Goal: Check status: Check status

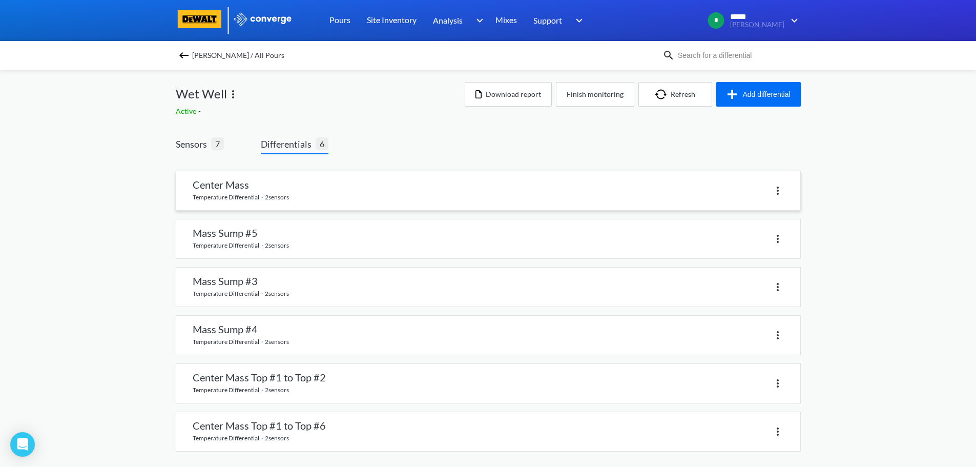
click at [306, 191] on link at bounding box center [488, 190] width 624 height 39
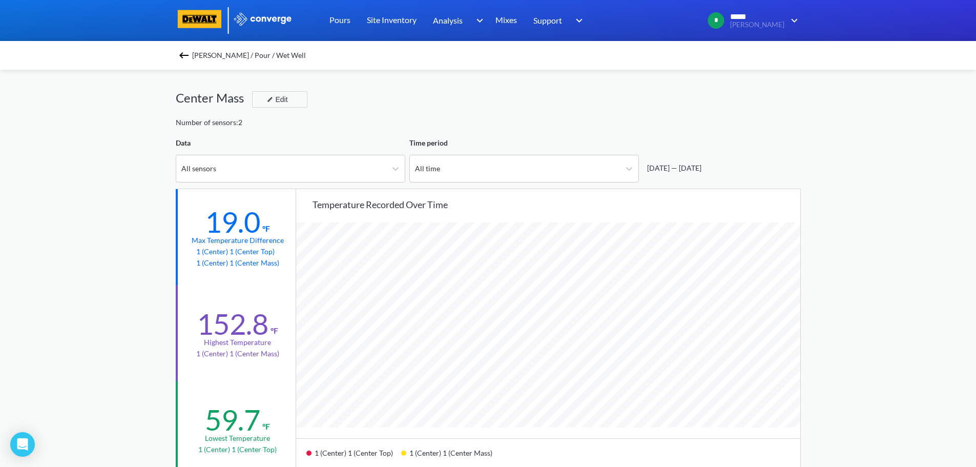
scroll to position [858, 976]
click at [190, 56] on img at bounding box center [184, 55] width 12 height 12
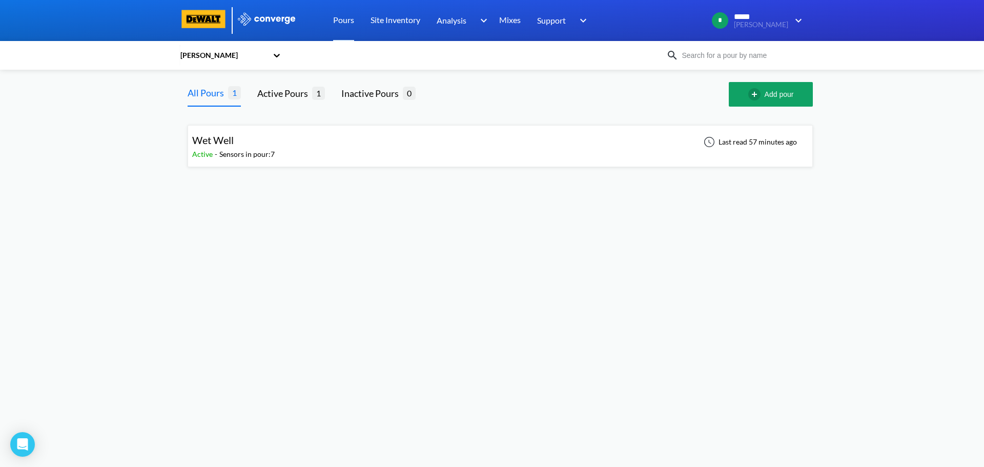
click at [268, 134] on div "Wet Well" at bounding box center [233, 140] width 82 height 16
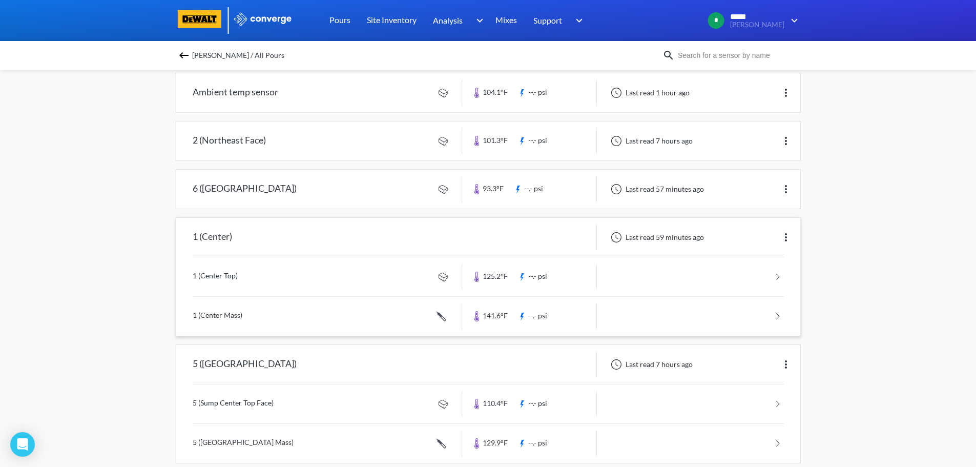
scroll to position [102, 0]
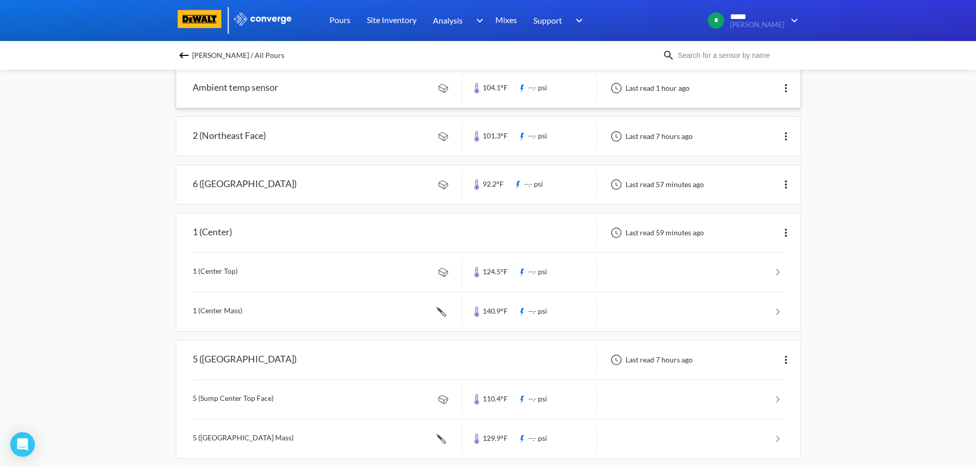
click at [366, 90] on link at bounding box center [488, 88] width 624 height 39
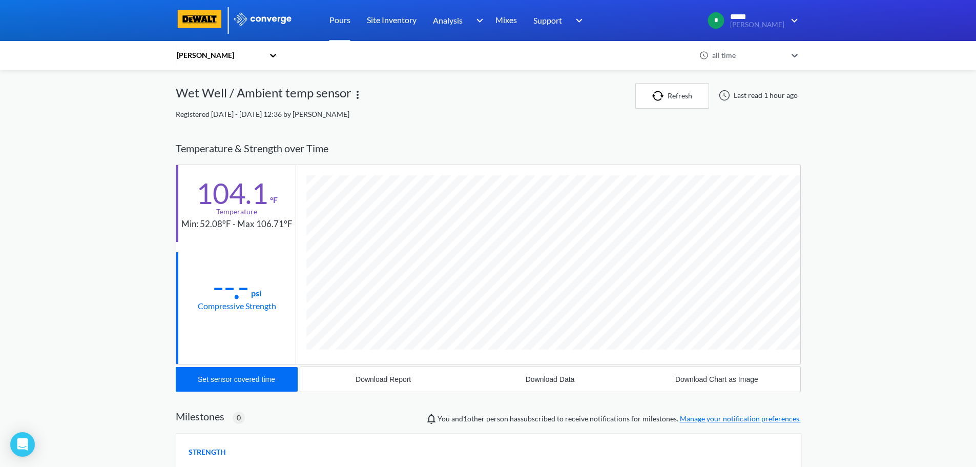
scroll to position [541, 625]
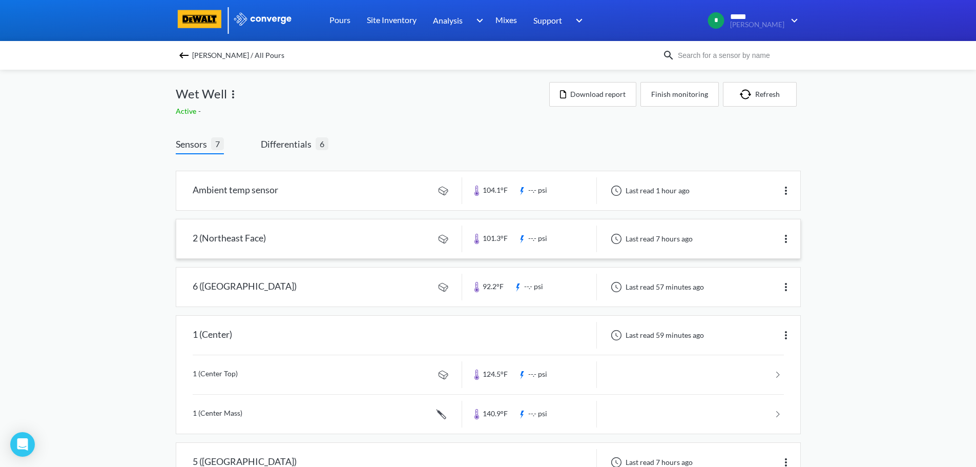
click at [288, 245] on link at bounding box center [488, 238] width 624 height 39
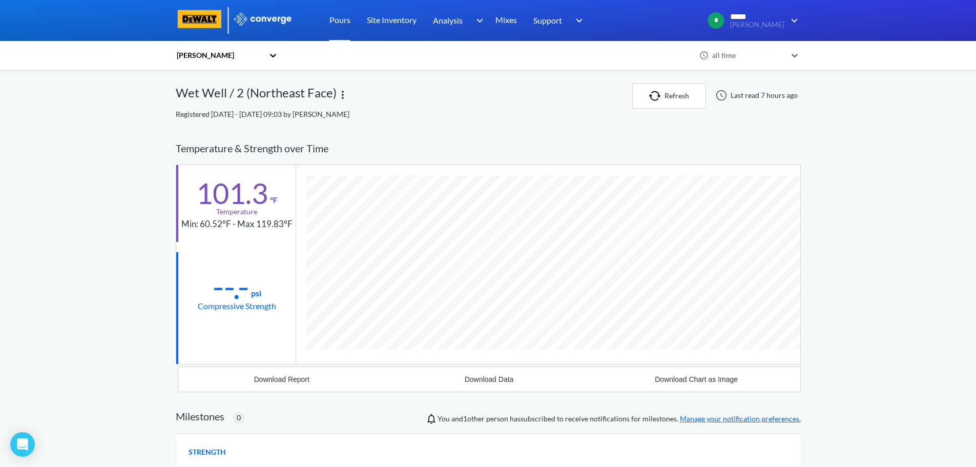
scroll to position [541, 625]
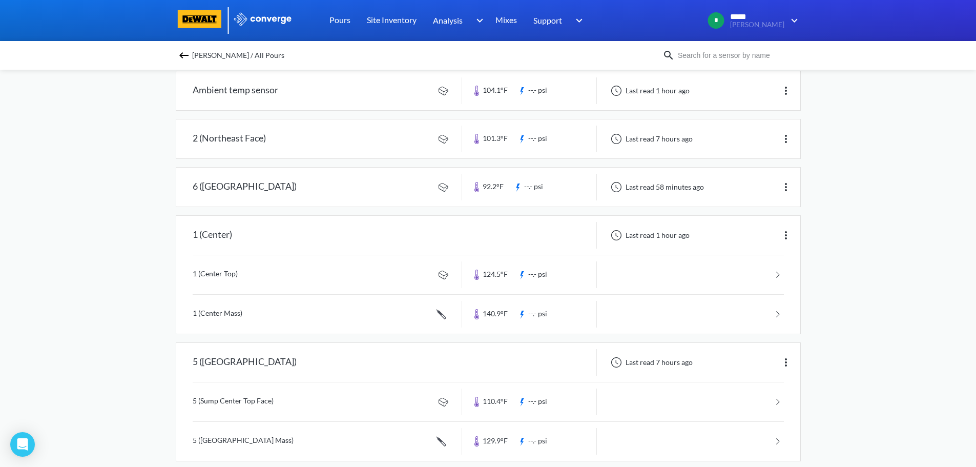
scroll to position [102, 0]
click at [240, 274] on link at bounding box center [488, 272] width 591 height 39
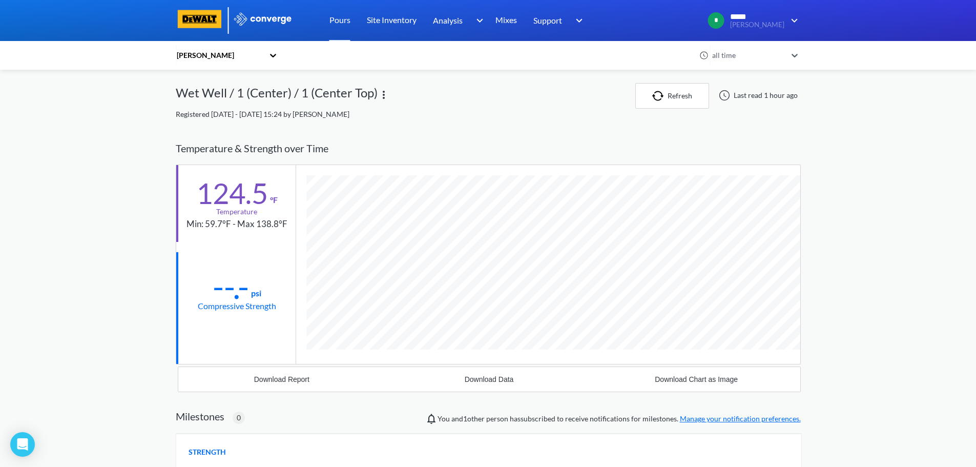
scroll to position [541, 625]
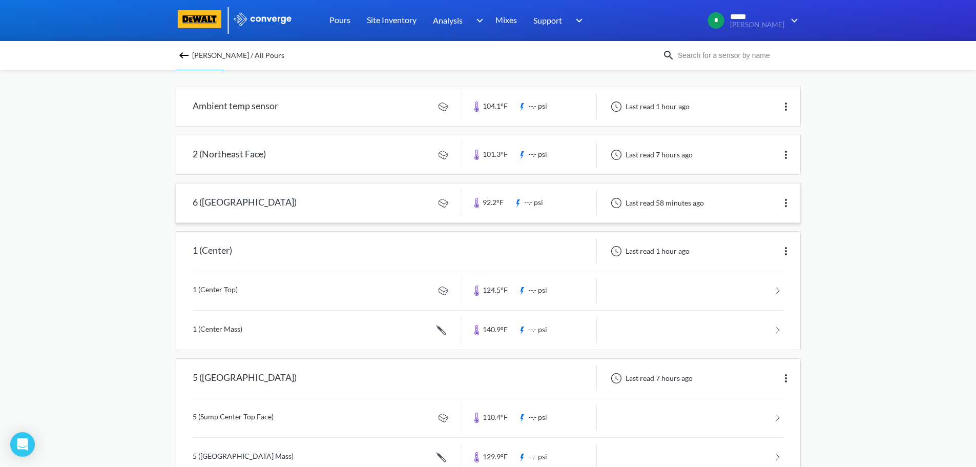
scroll to position [102, 0]
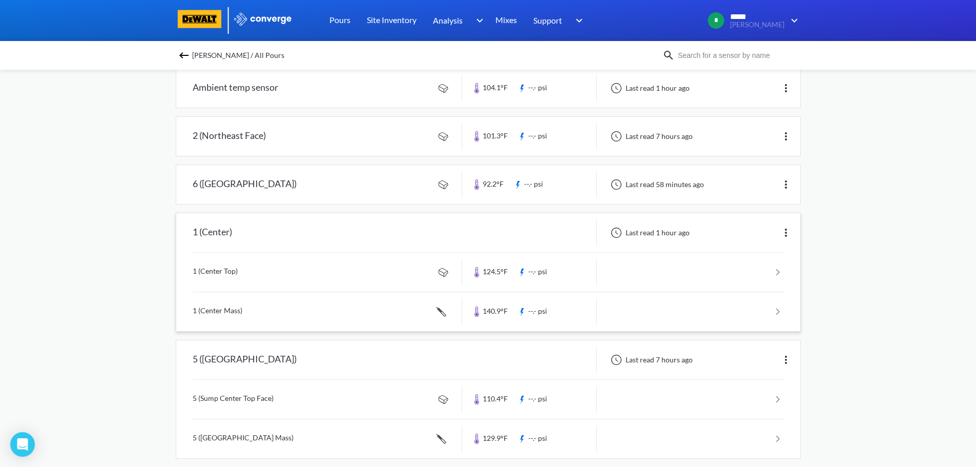
click at [496, 312] on link at bounding box center [488, 311] width 591 height 39
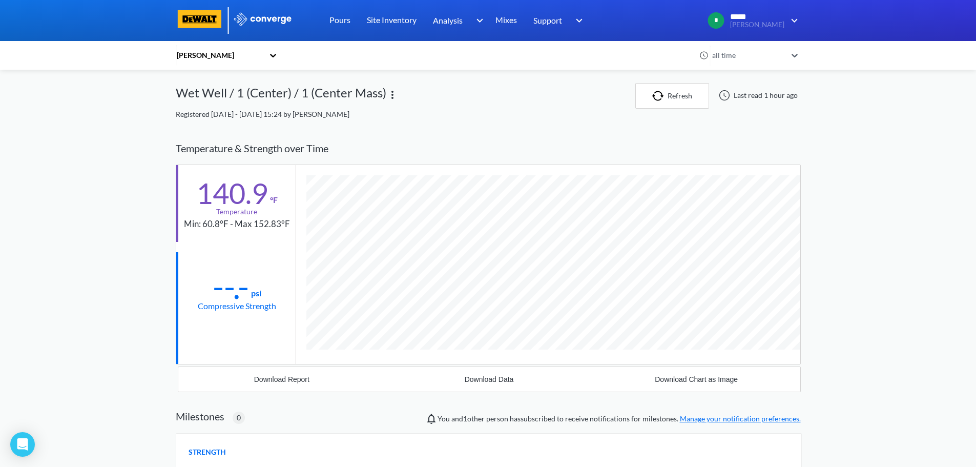
scroll to position [560, 625]
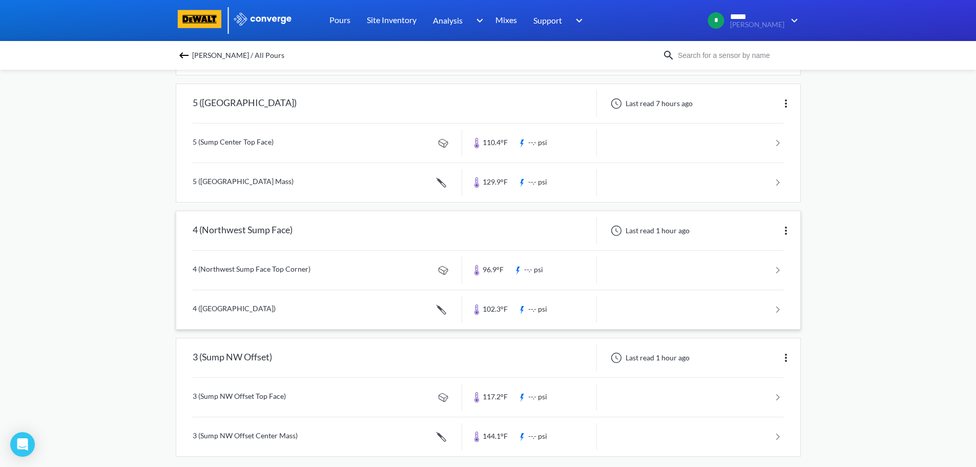
scroll to position [369, 0]
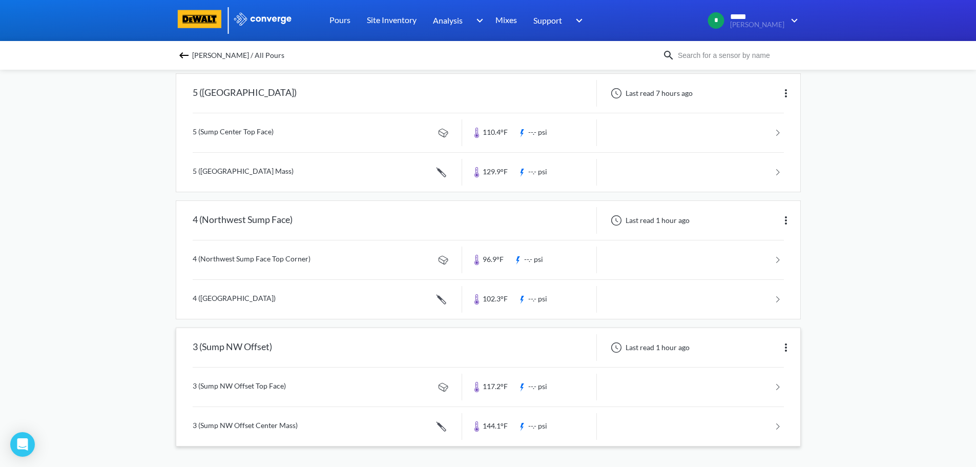
click at [491, 424] on link at bounding box center [488, 426] width 591 height 39
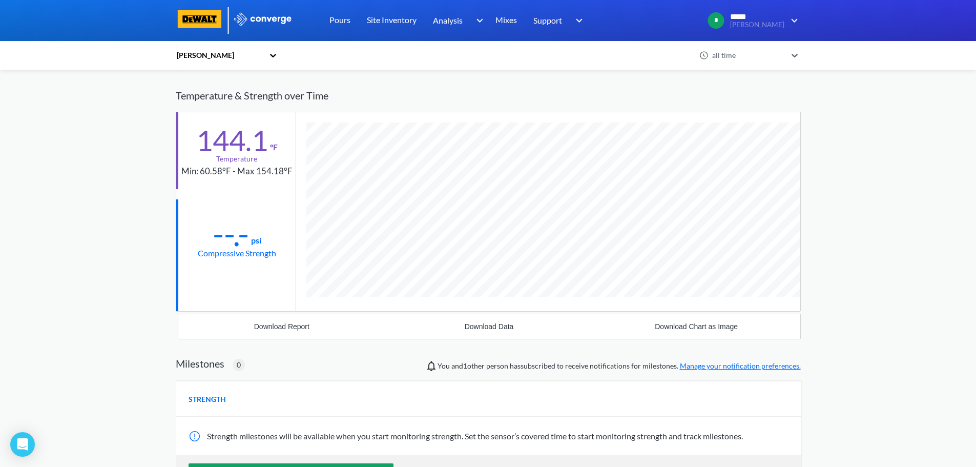
scroll to position [184, 0]
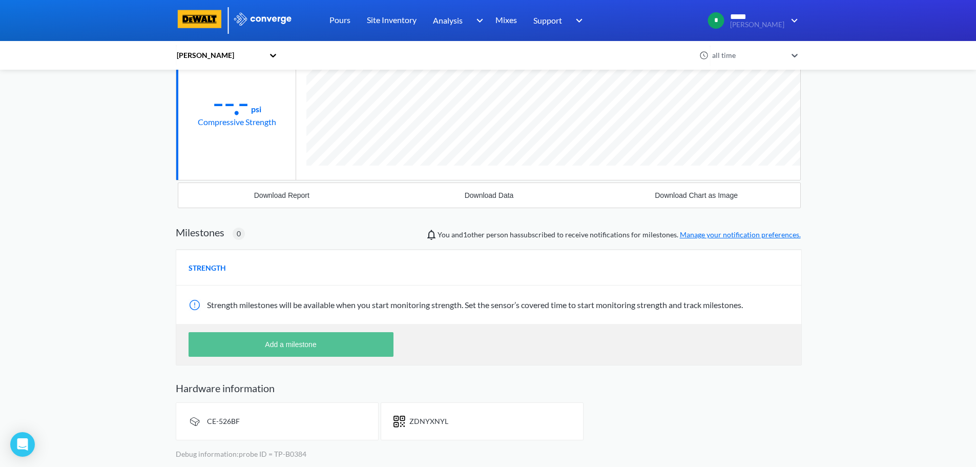
click at [299, 343] on button "Add a milestone" at bounding box center [291, 344] width 205 height 25
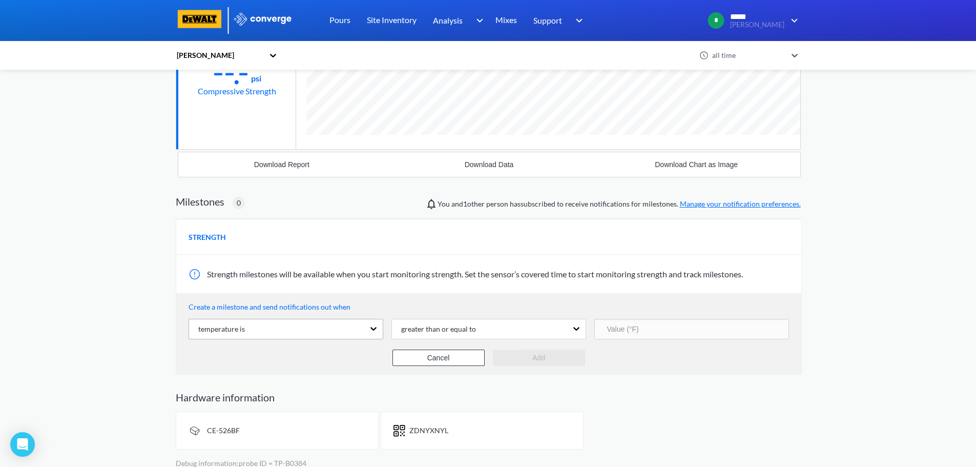
scroll to position [224, 0]
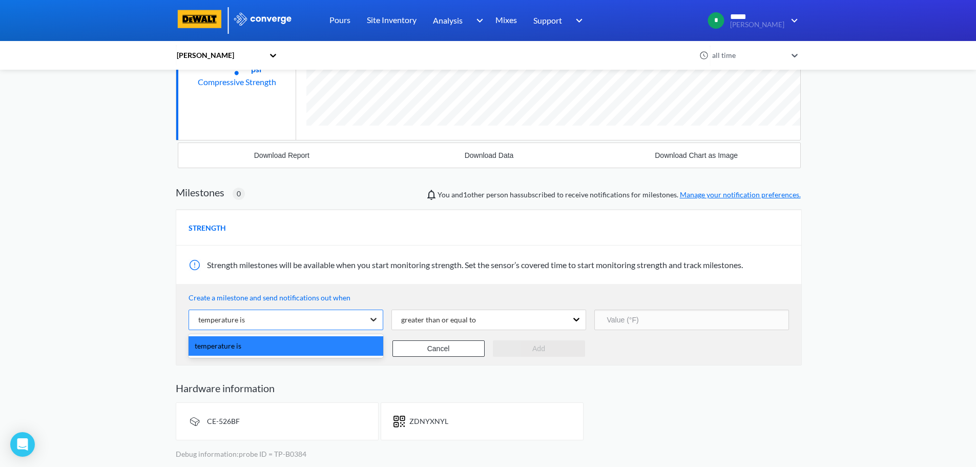
click at [371, 322] on icon at bounding box center [373, 319] width 10 height 10
click at [321, 339] on div "temperature is" at bounding box center [286, 345] width 195 height 19
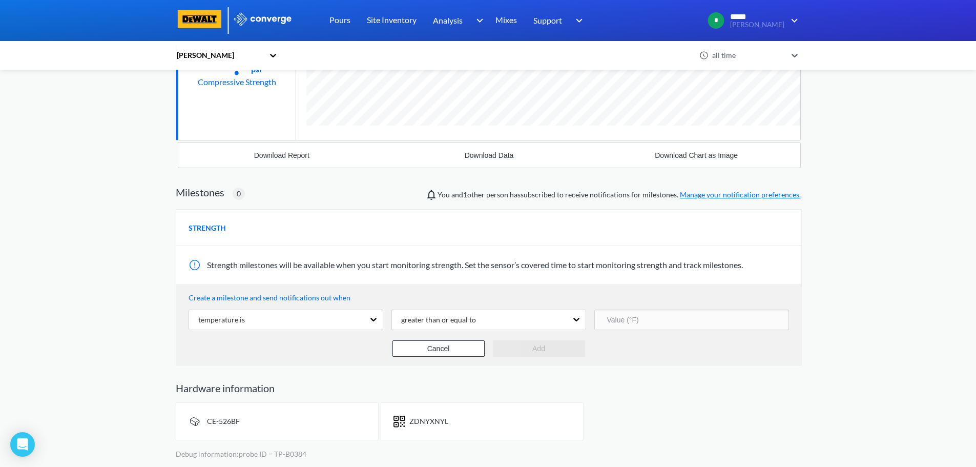
click at [634, 322] on input "number" at bounding box center [691, 319] width 195 height 20
click at [151, 233] on div "MENU [PERSON_NAME] Pours Site Inventory Analysis BIM Mixes Support Online Help …" at bounding box center [488, 121] width 976 height 691
click at [126, 238] on div "MENU [PERSON_NAME] Pours Site Inventory Analysis BIM Mixes Support Online Help …" at bounding box center [488, 121] width 976 height 691
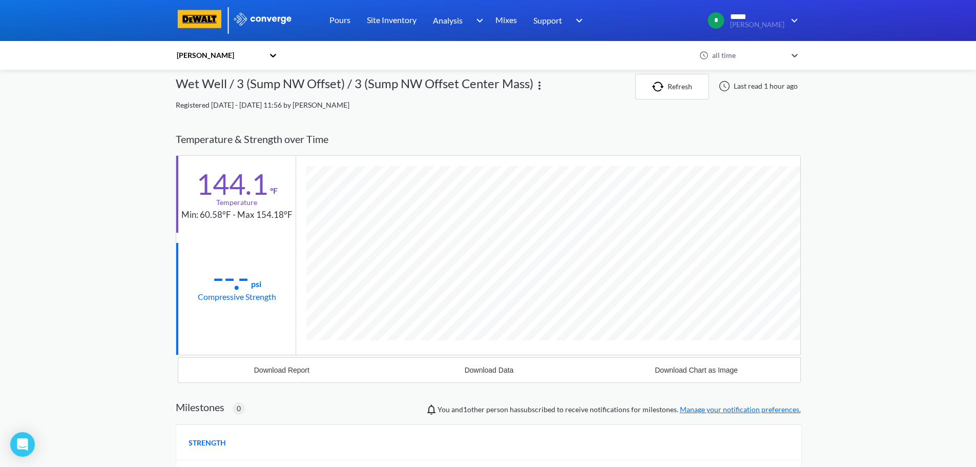
scroll to position [0, 0]
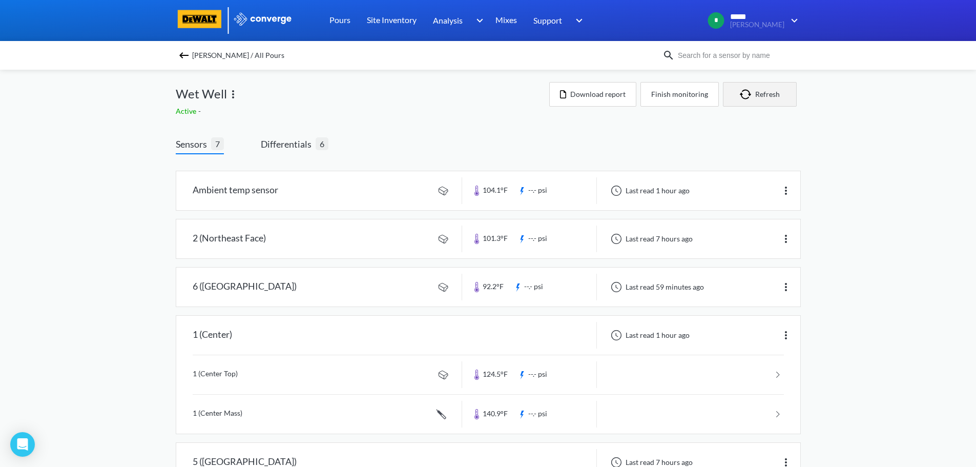
click at [759, 97] on button "Refresh" at bounding box center [760, 94] width 74 height 25
